Goal: Information Seeking & Learning: Learn about a topic

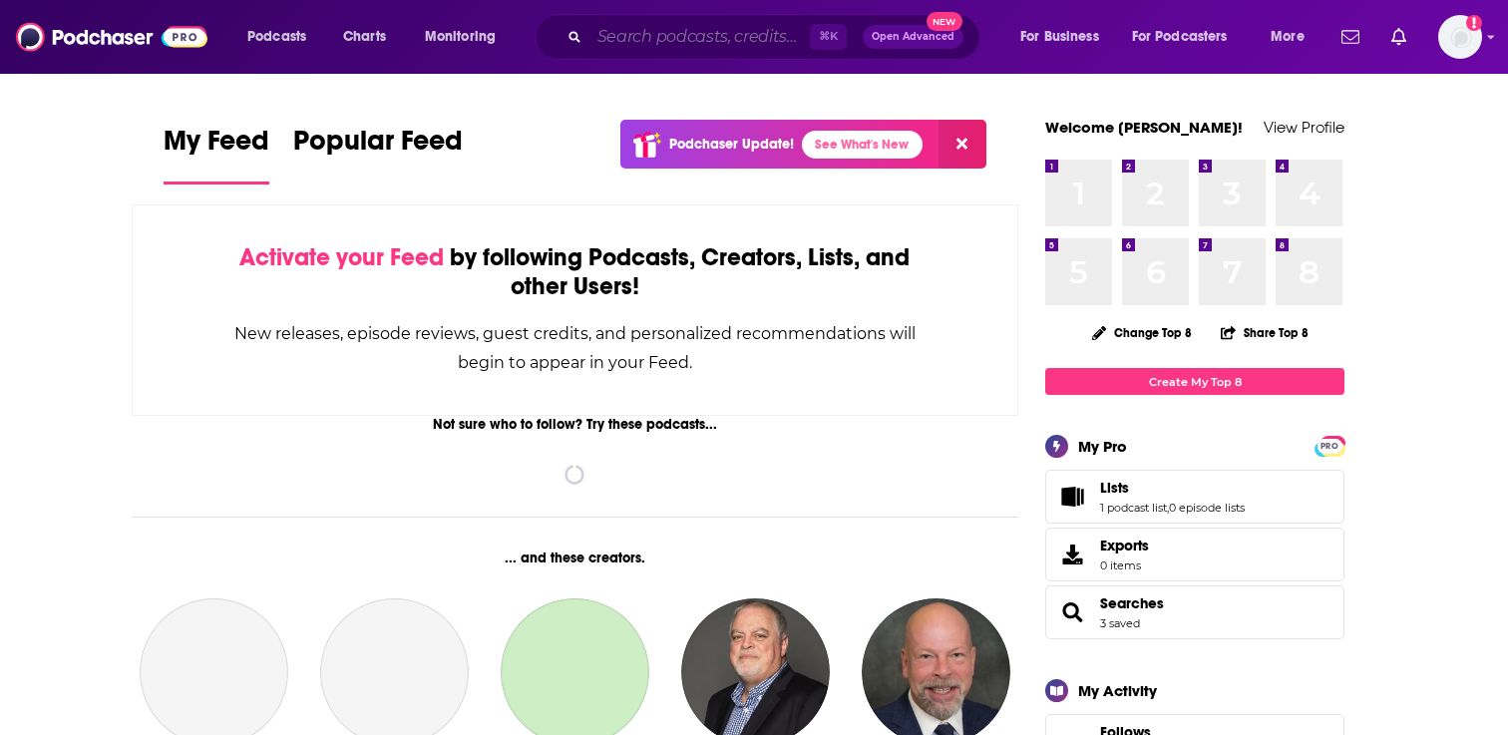
click at [638, 51] on input "Search podcasts, credits, & more..." at bounding box center [699, 37] width 220 height 32
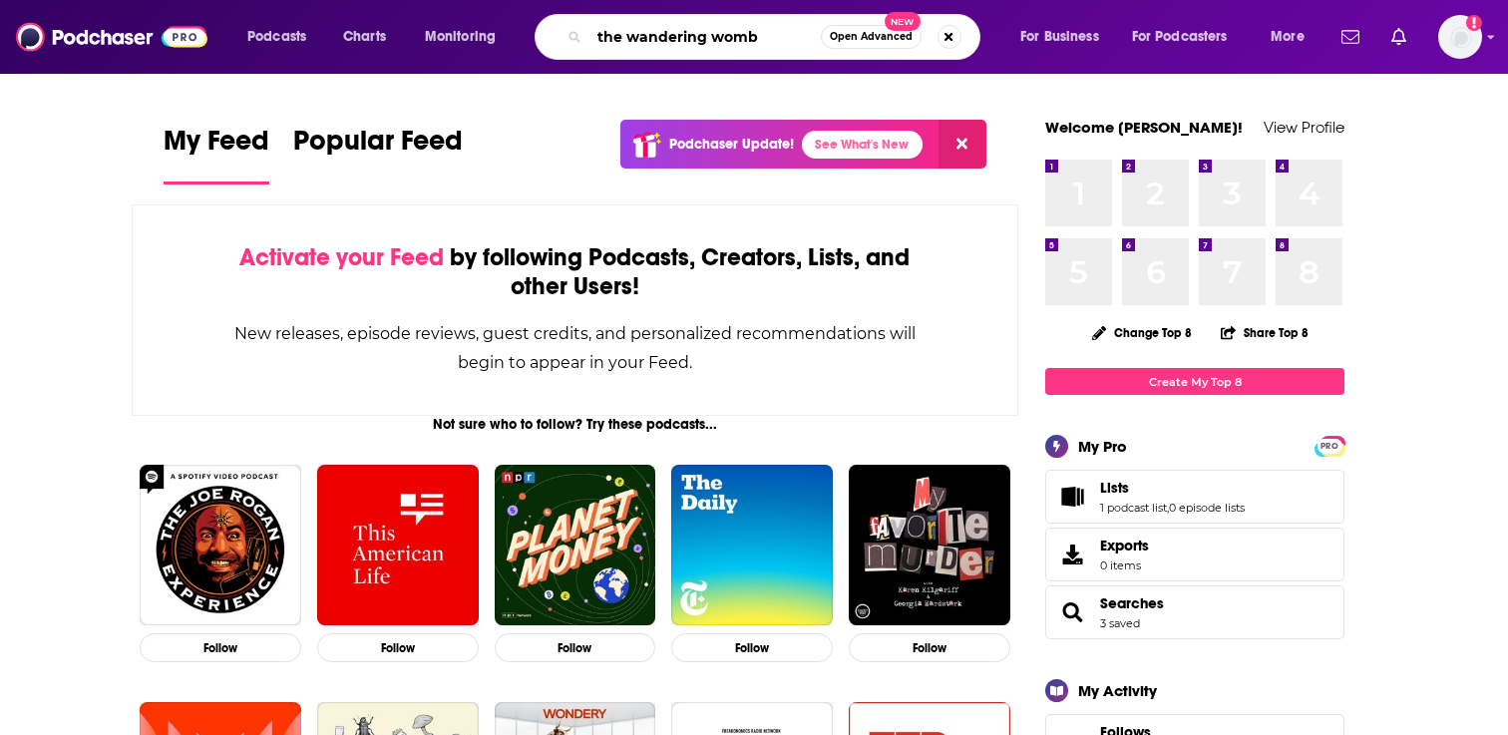
type input "the wandering womb"
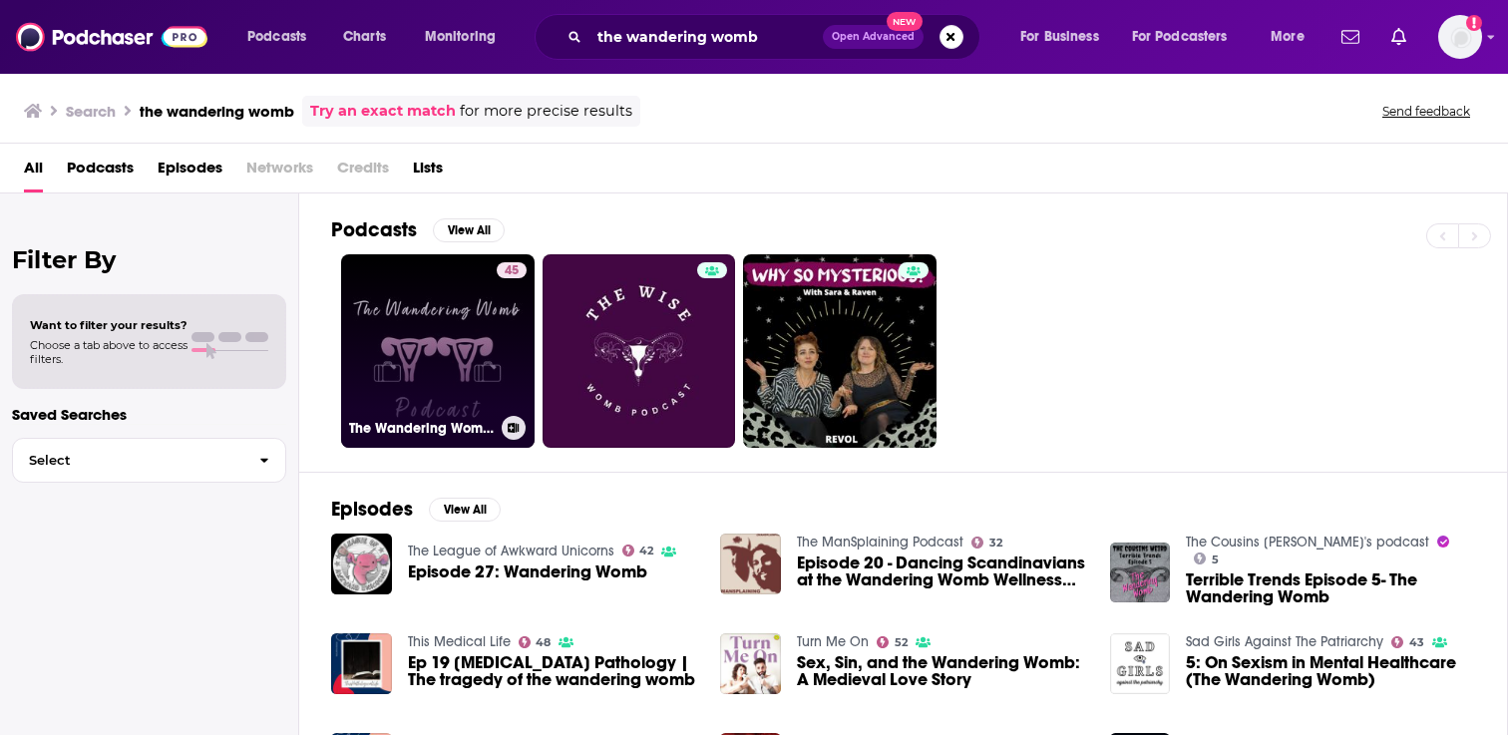
click at [431, 282] on link "45 The Wandering Womb Podcast" at bounding box center [437, 350] width 193 height 193
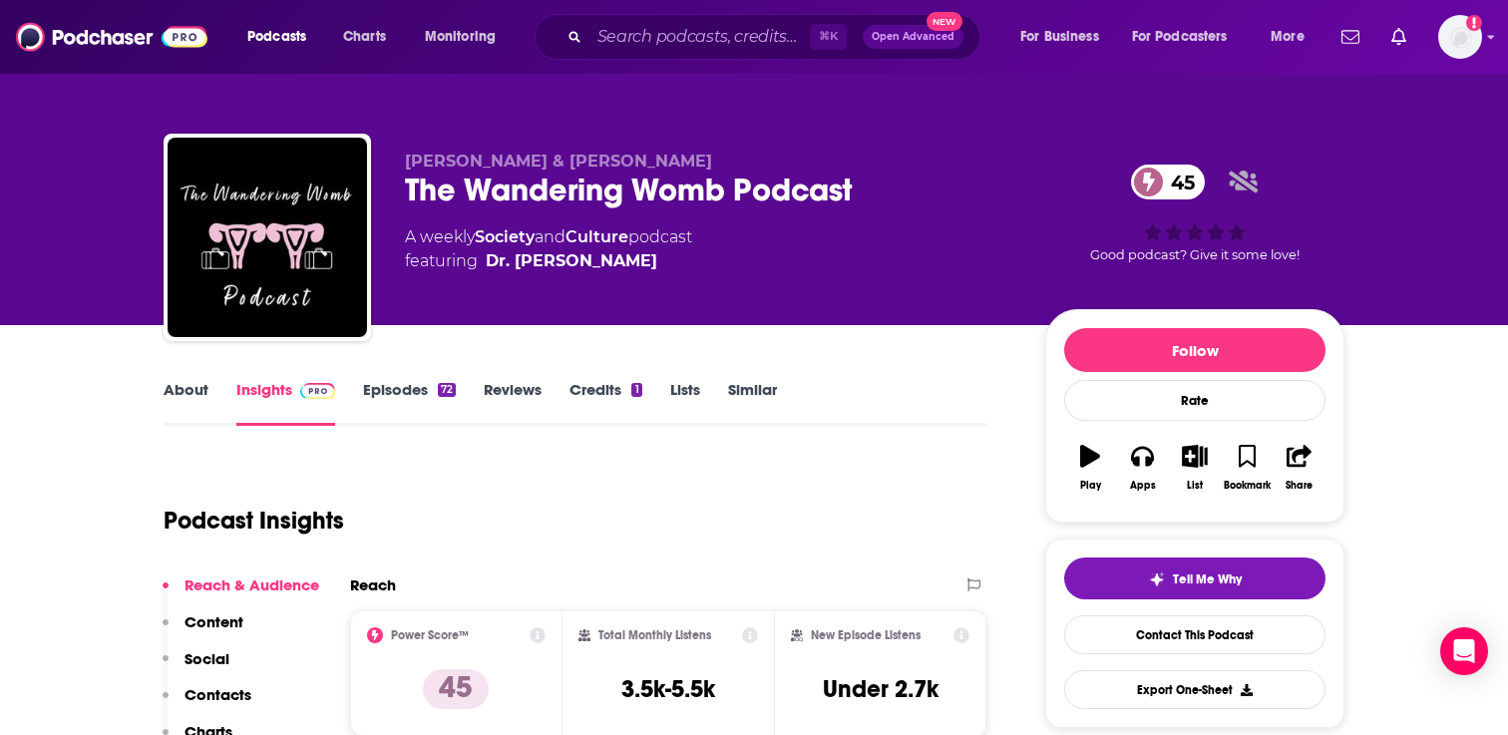
click at [191, 397] on link "About" at bounding box center [186, 403] width 45 height 46
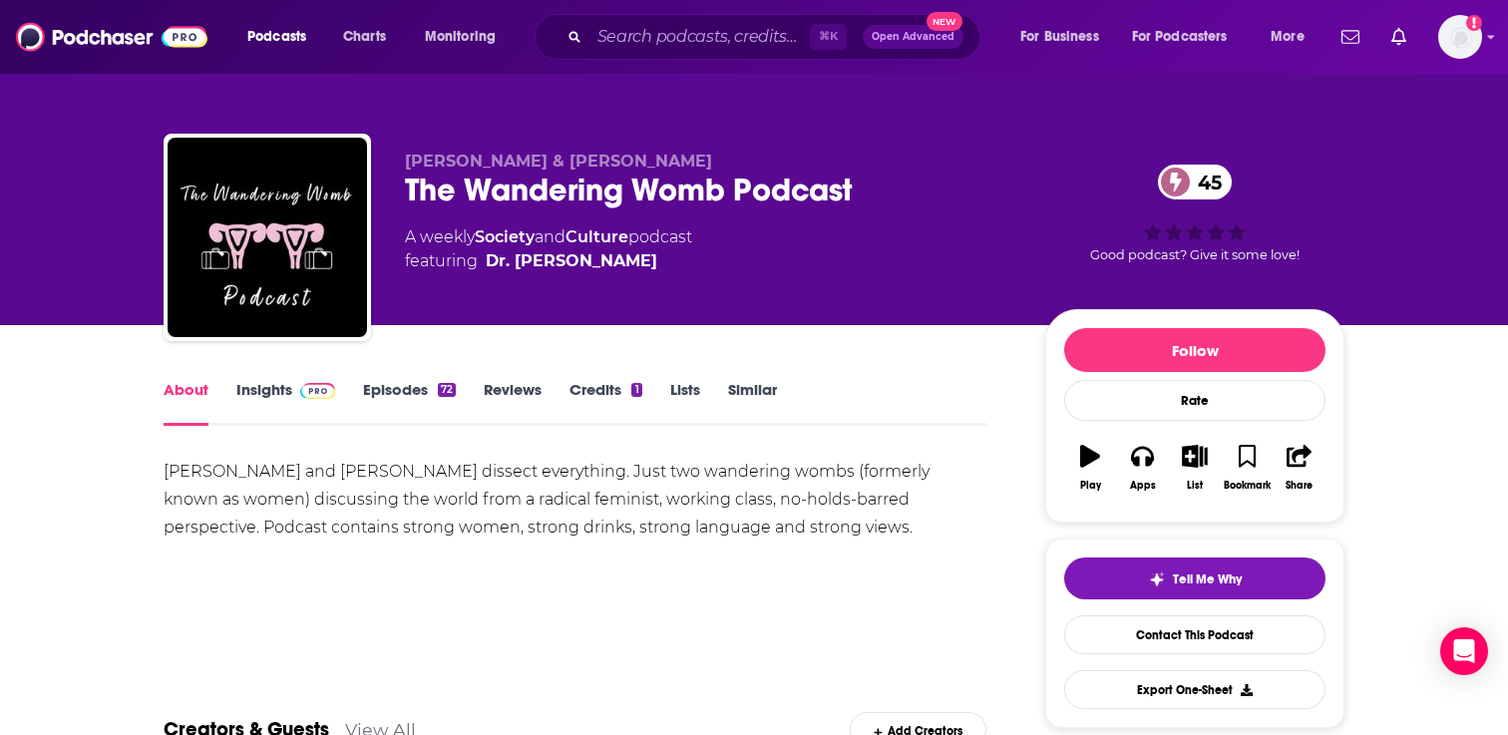
click at [395, 381] on link "Episodes 72" at bounding box center [409, 403] width 93 height 46
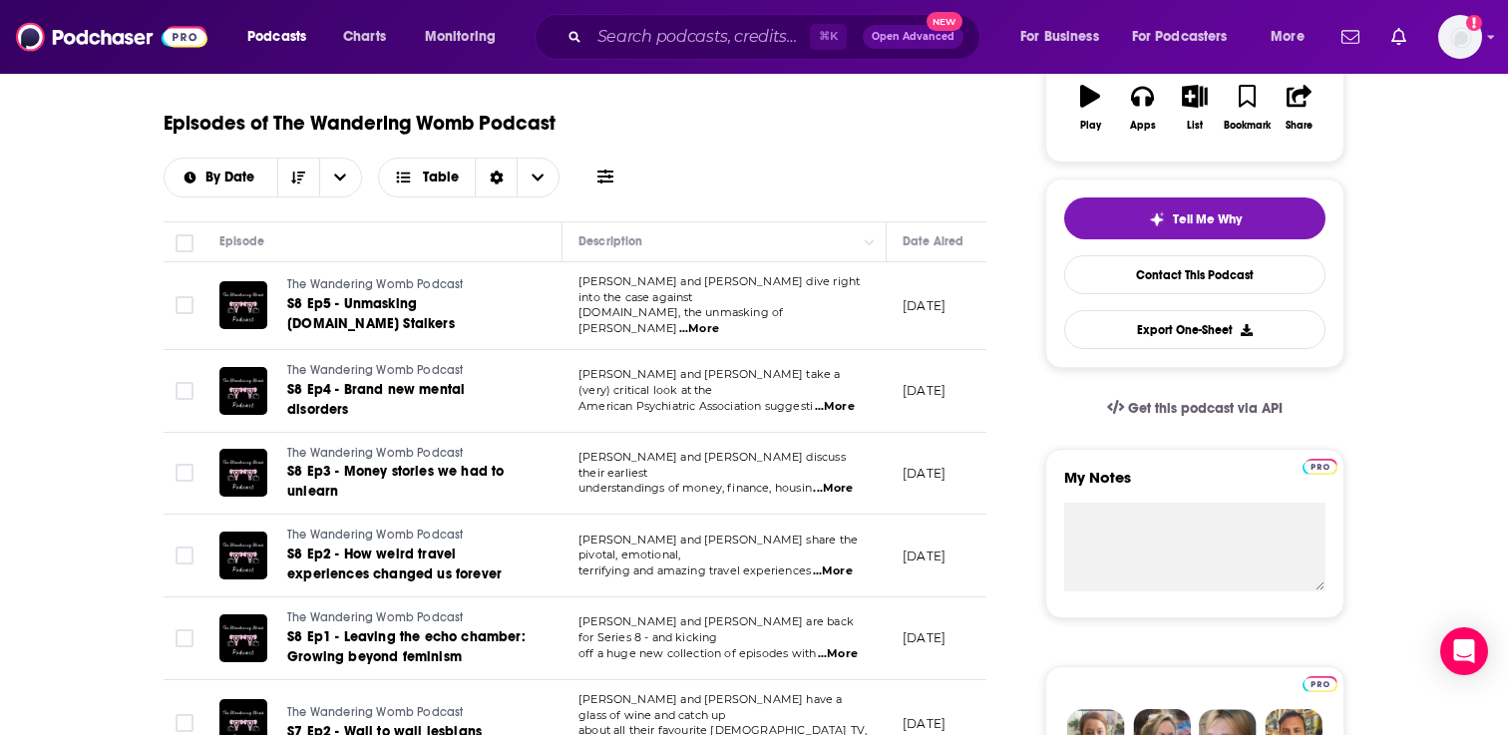
scroll to position [387, 0]
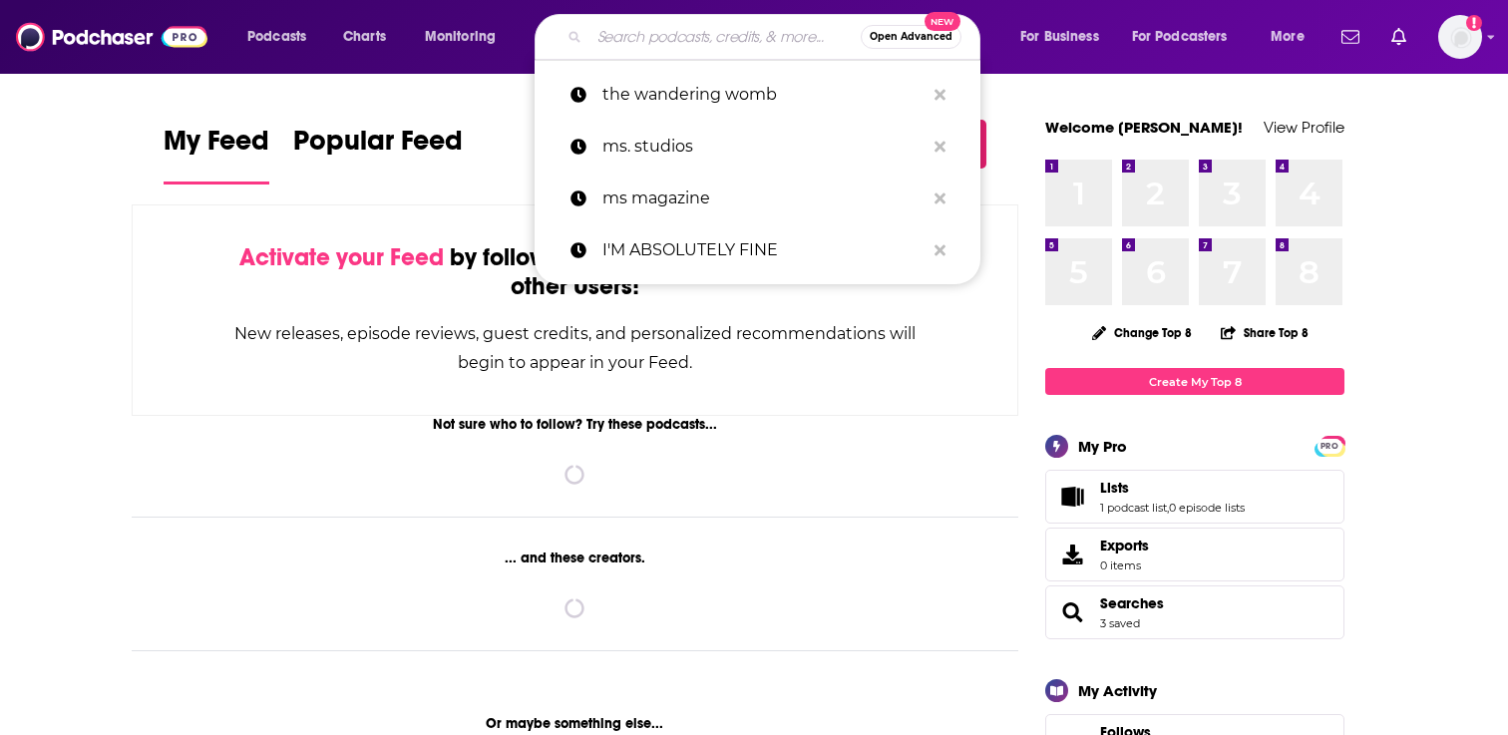
click at [609, 40] on input "Search podcasts, credits, & more..." at bounding box center [724, 37] width 271 height 32
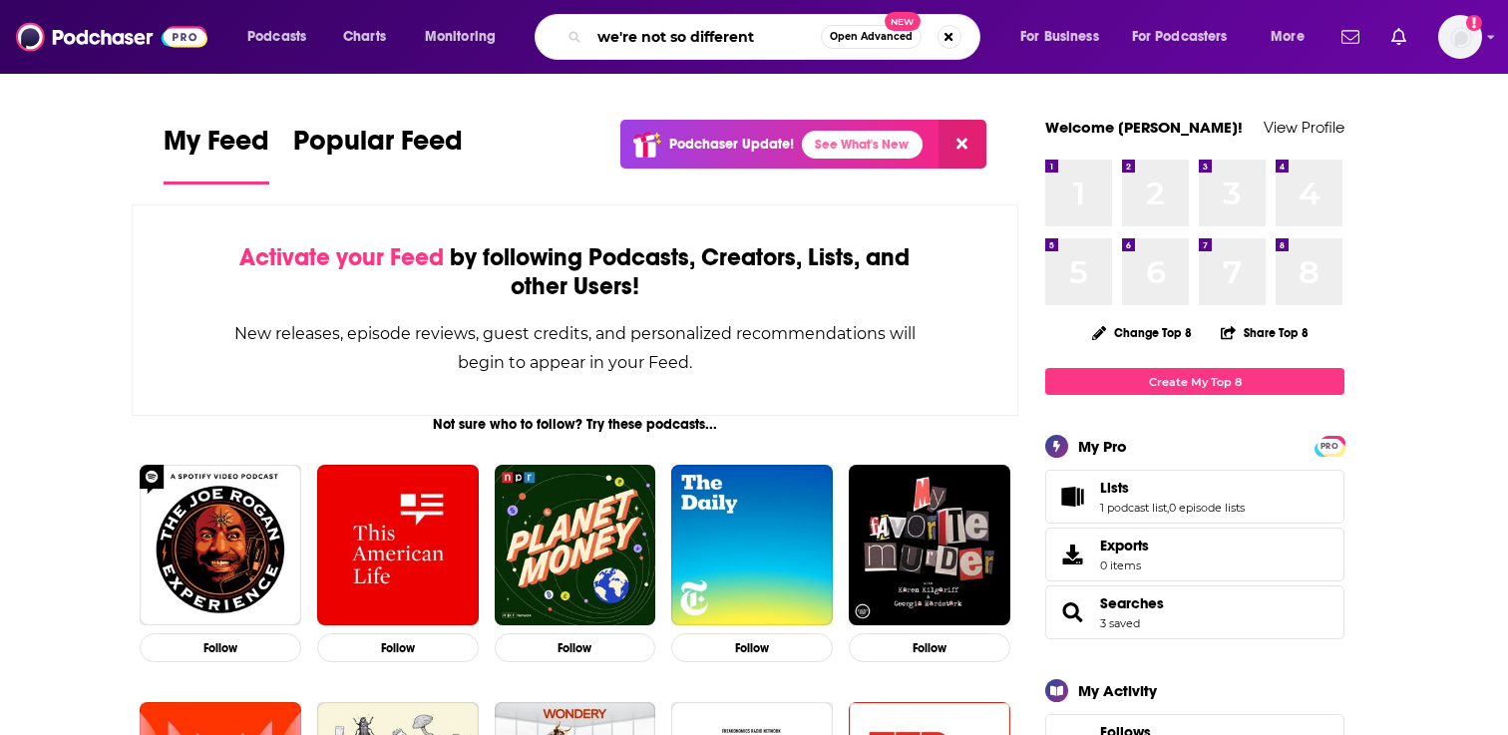
type input "we're not so different"
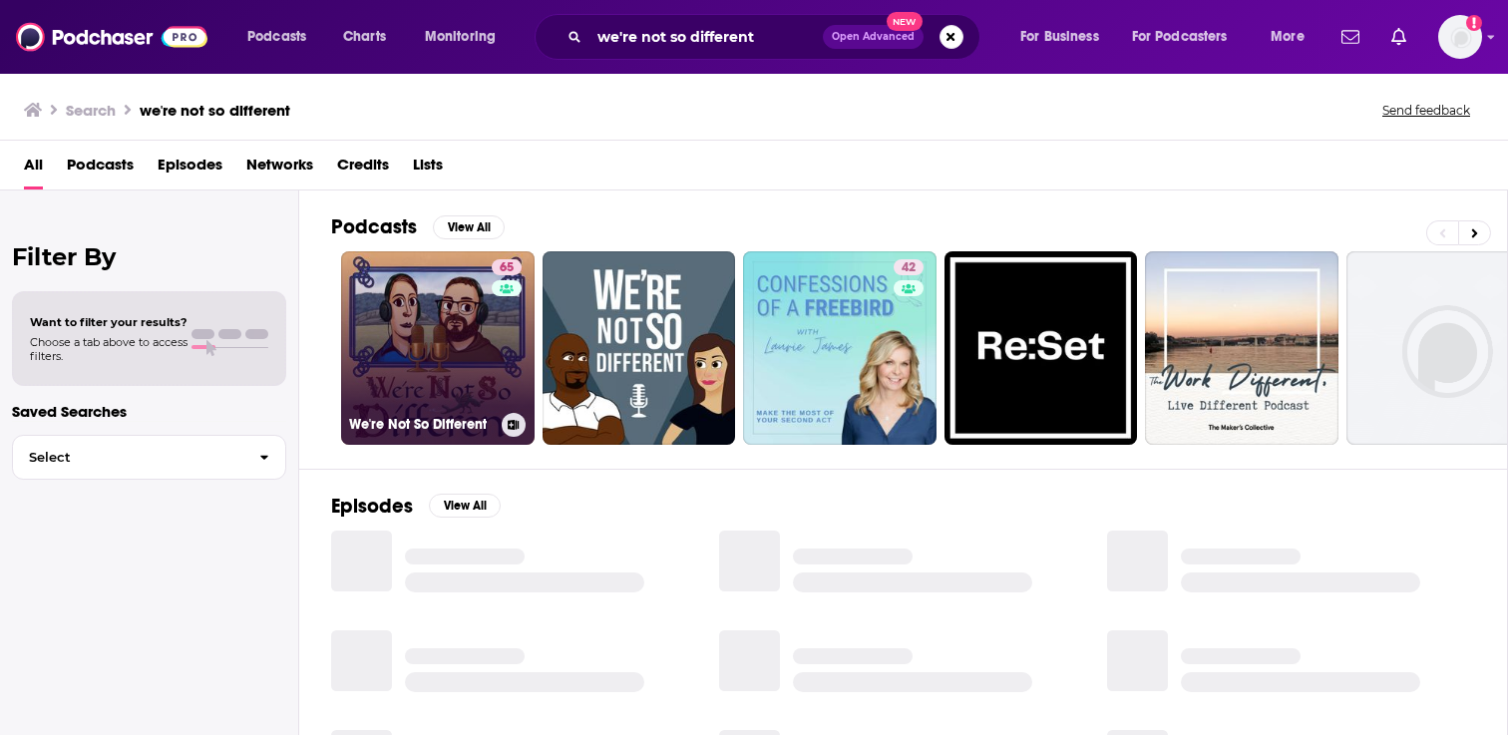
click at [461, 316] on link "65 We're Not So Different" at bounding box center [437, 347] width 193 height 193
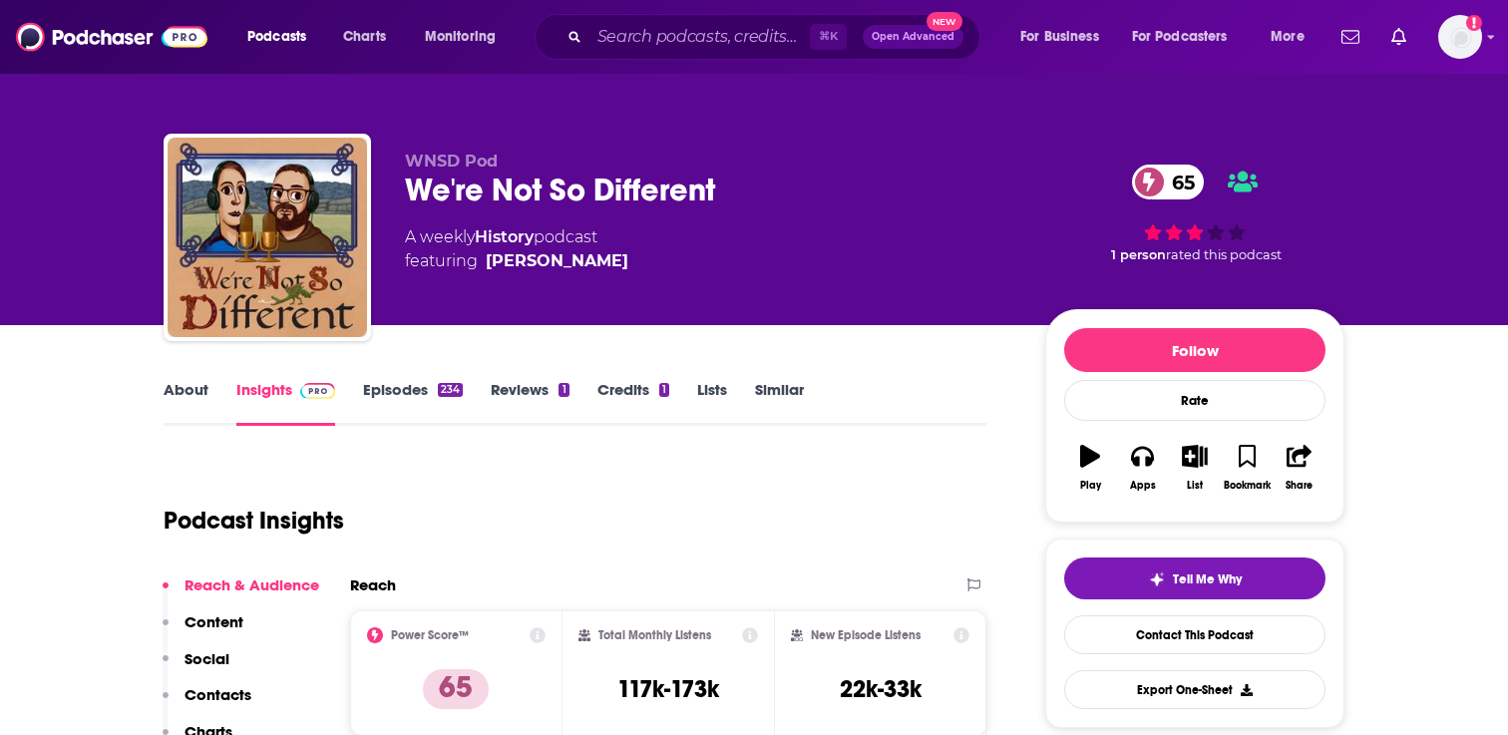
click at [397, 400] on link "Episodes 234" at bounding box center [413, 403] width 100 height 46
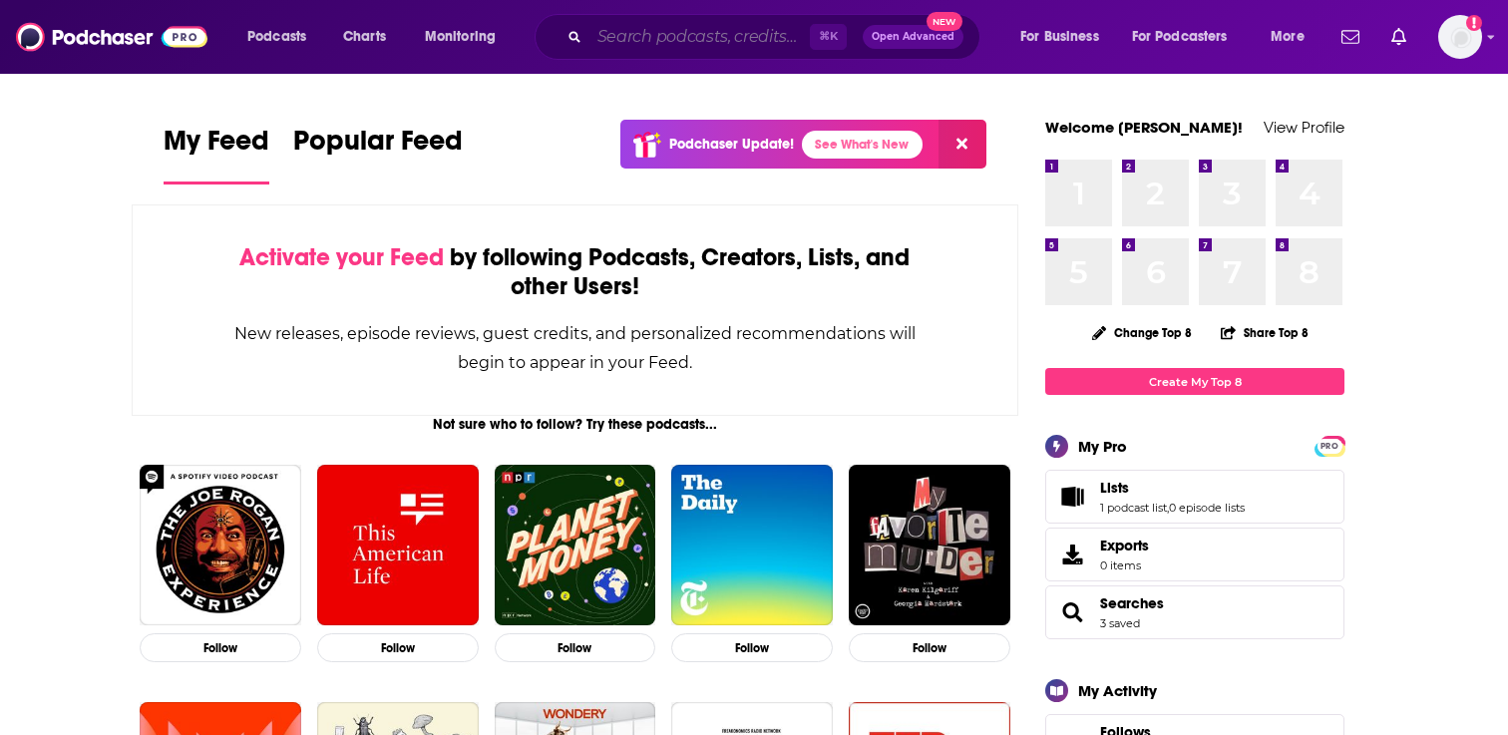
click at [659, 31] on input "Search podcasts, credits, & more..." at bounding box center [699, 37] width 220 height 32
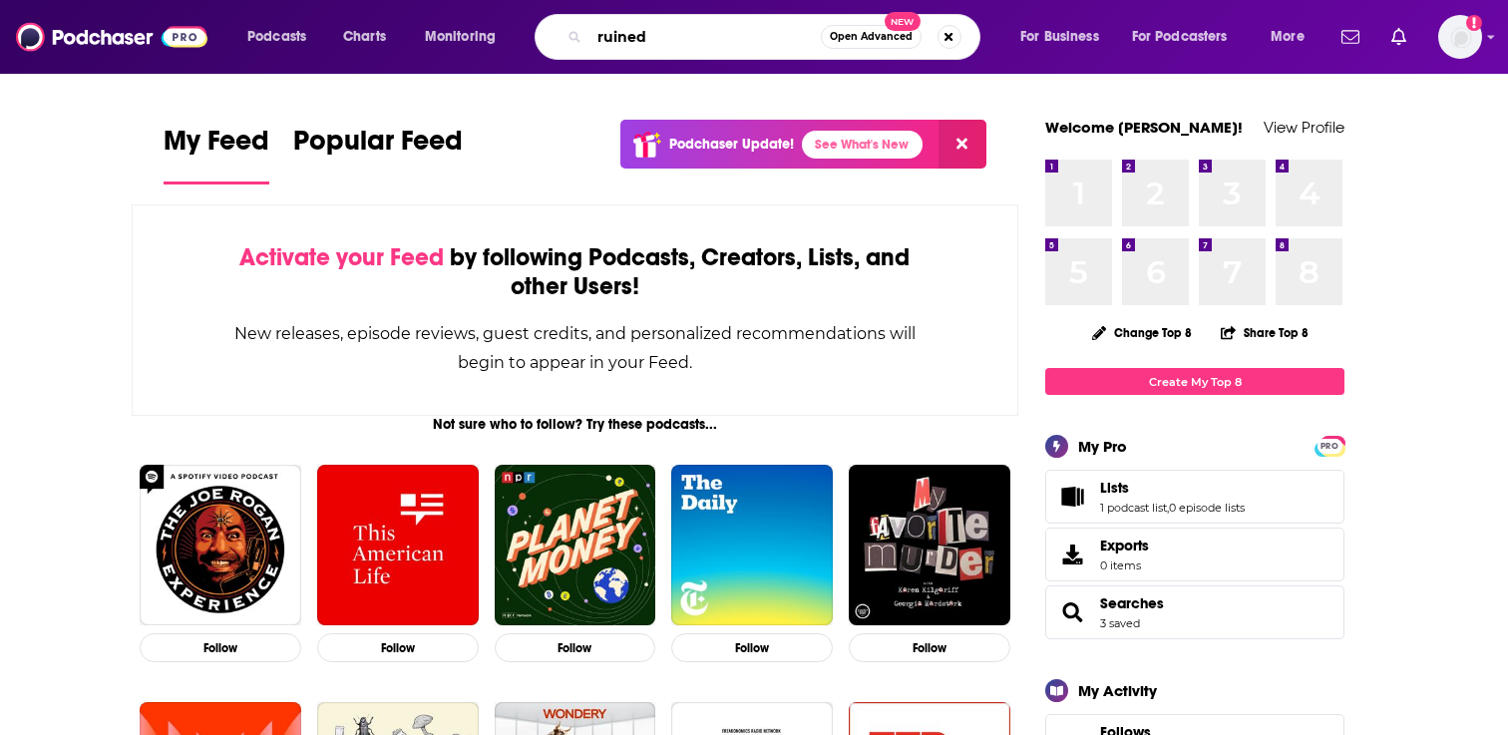
type input "ruined"
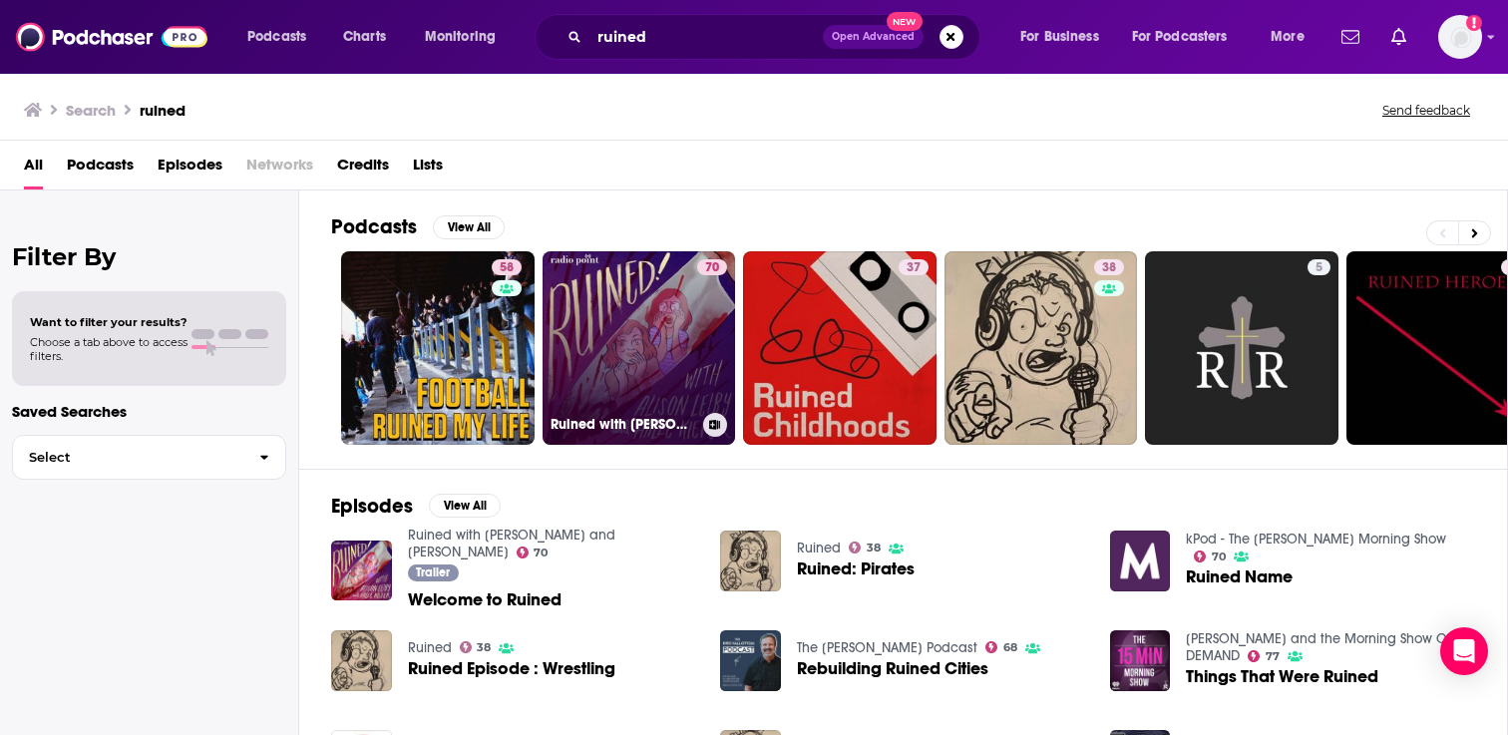
click at [655, 306] on link "70 Ruined with Alison Leiby and Halle Kiefer" at bounding box center [638, 347] width 193 height 193
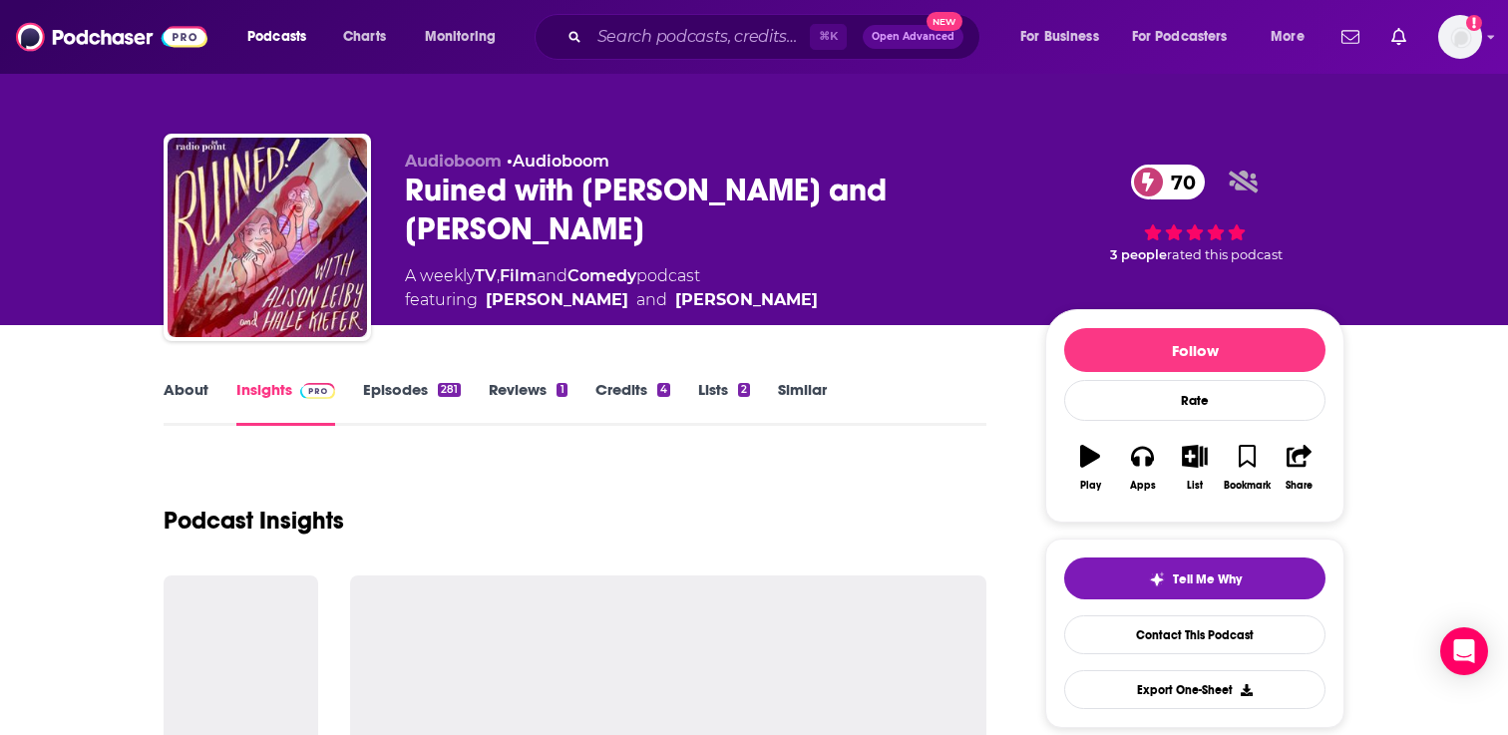
click at [405, 388] on link "Episodes 281" at bounding box center [412, 403] width 98 height 46
